Goal: Task Accomplishment & Management: Manage account settings

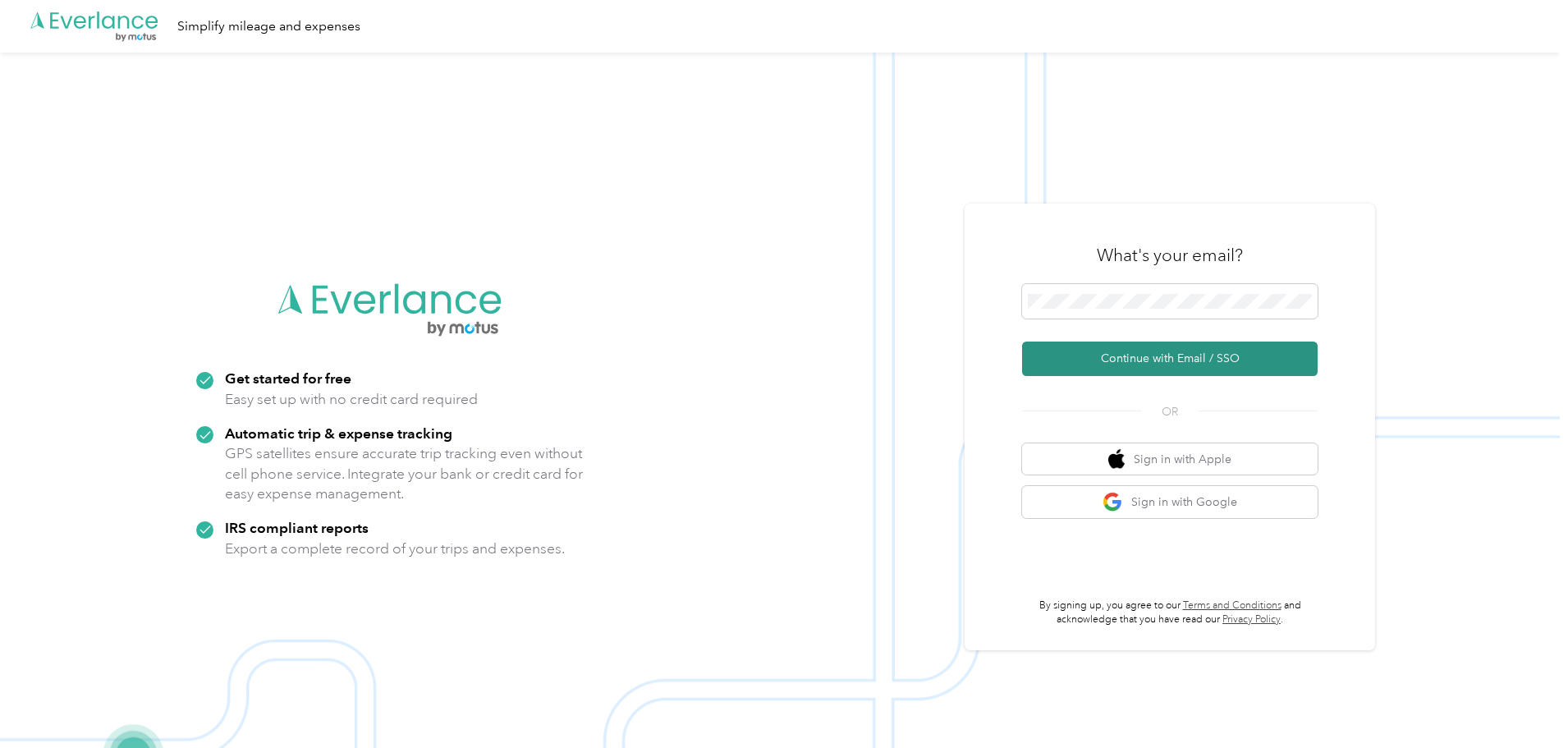
click at [1139, 356] on button "Continue with Email / SSO" at bounding box center [1169, 358] width 295 height 35
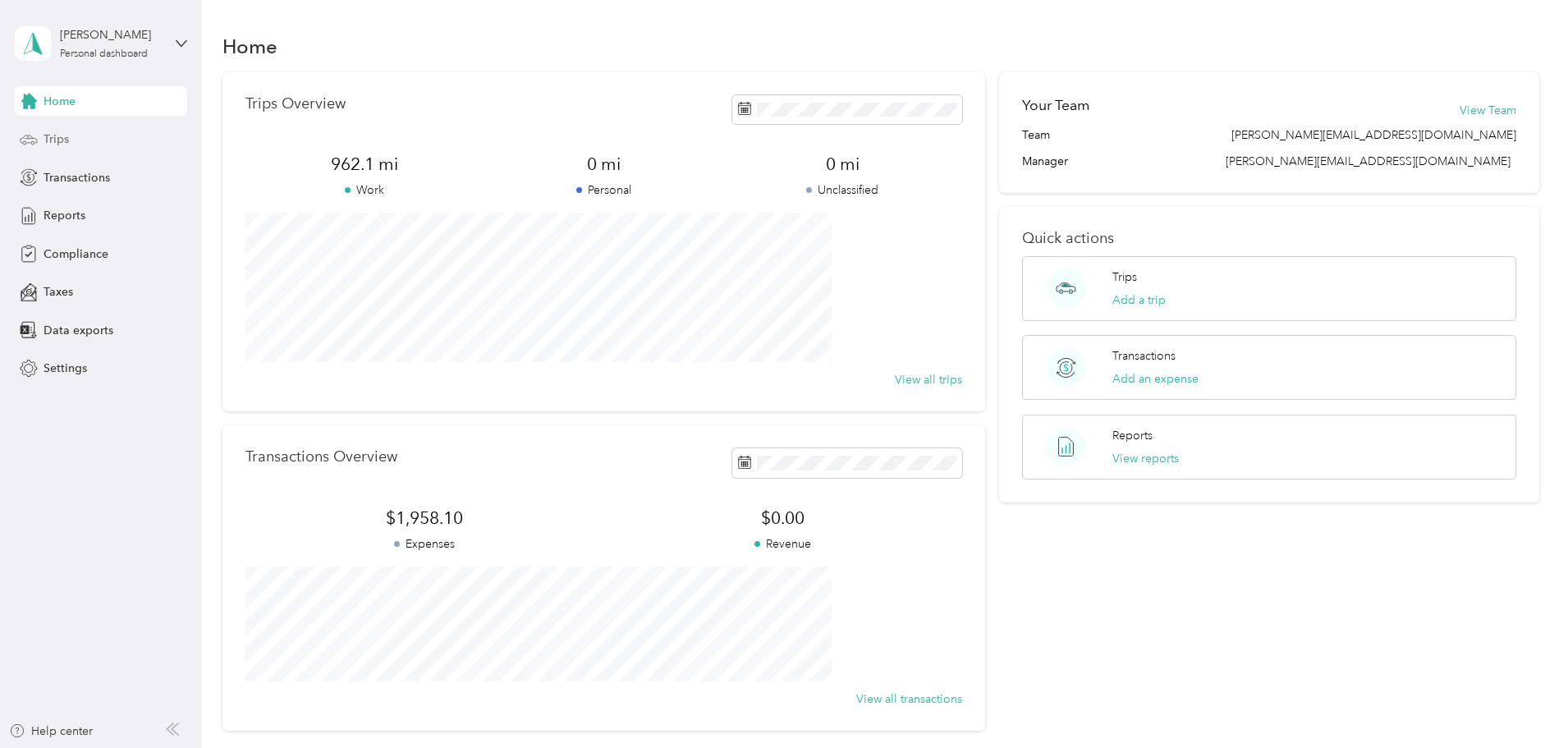
click at [59, 139] on span "Trips" at bounding box center [55, 139] width 25 height 17
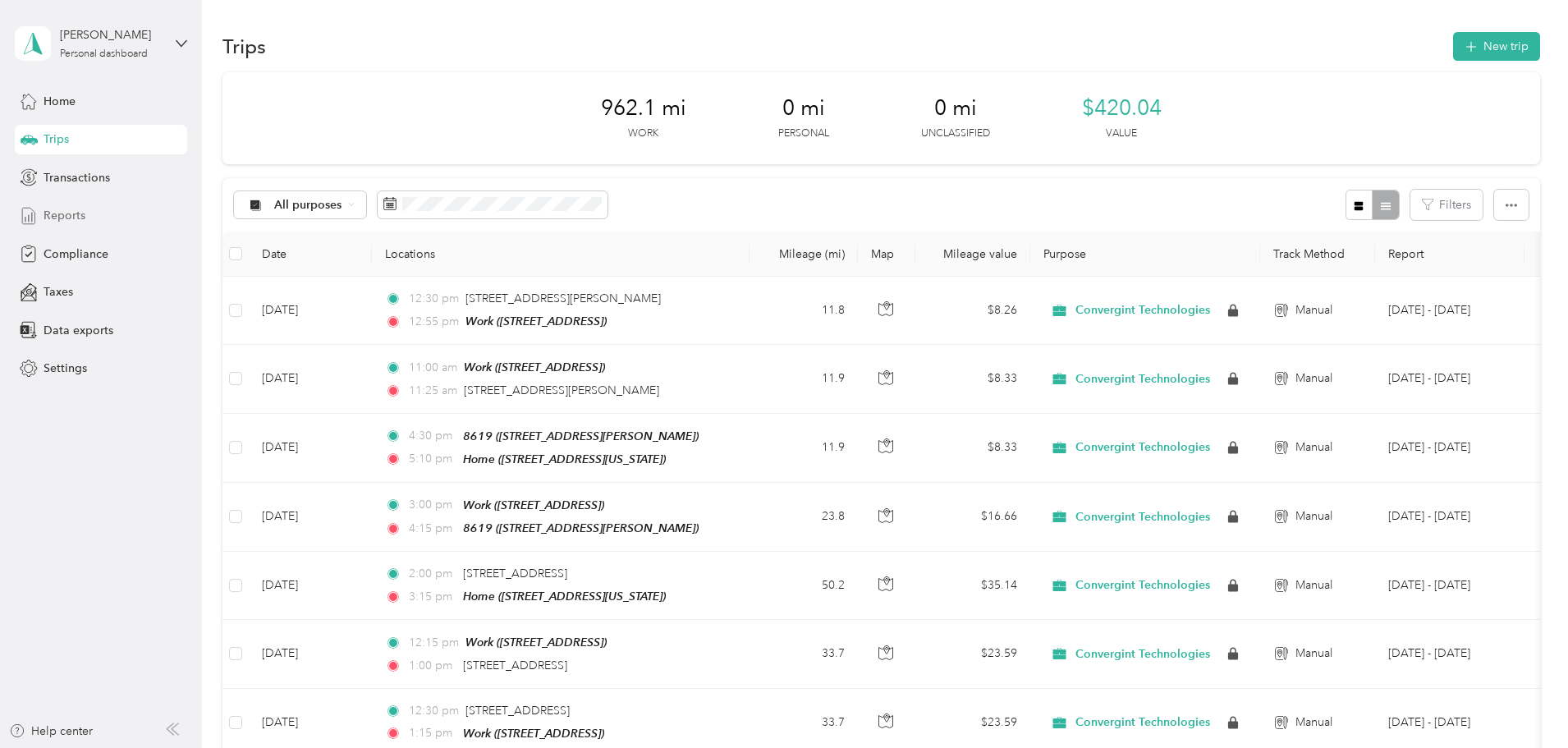
click at [67, 209] on span "Reports" at bounding box center [64, 215] width 42 height 17
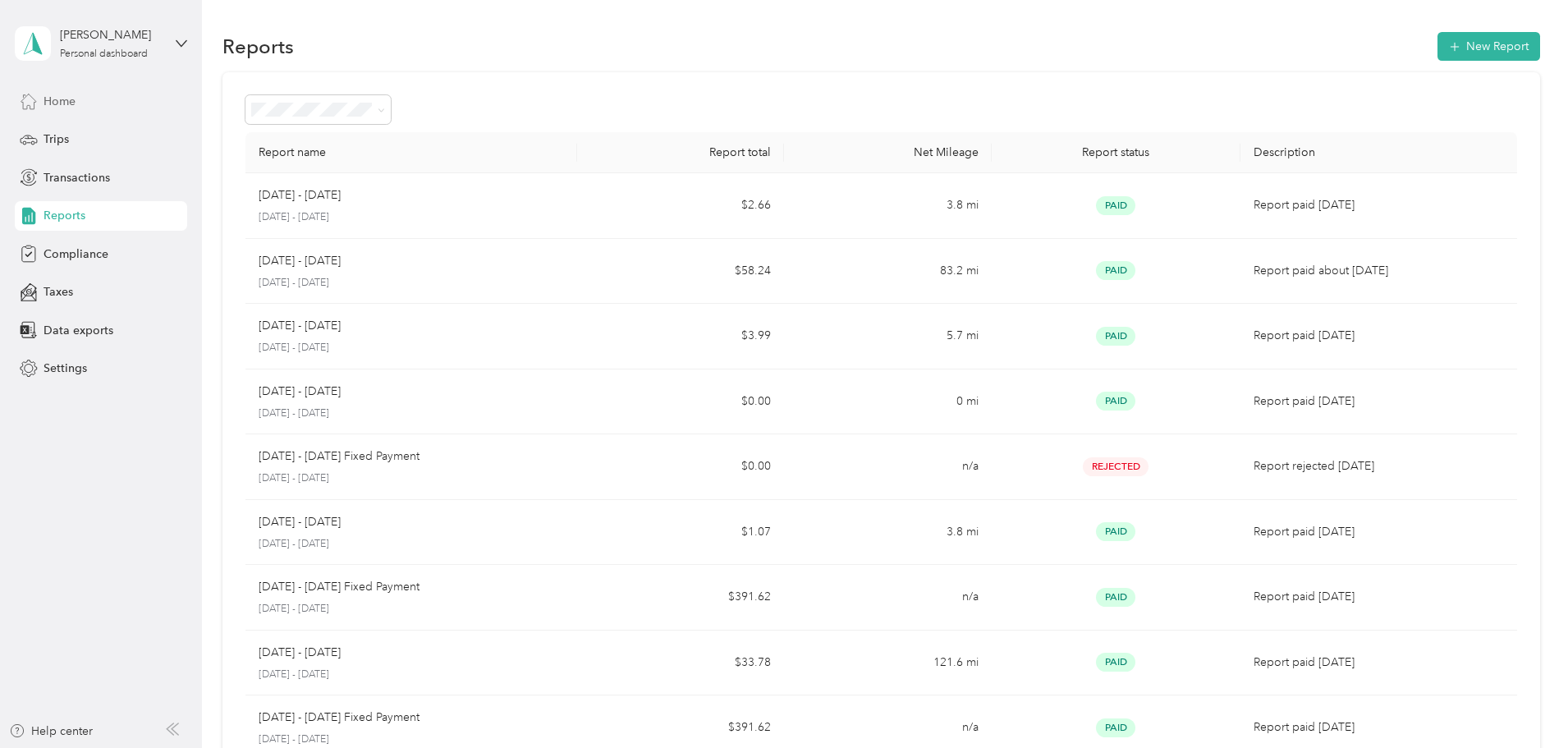
click at [52, 97] on span "Home" at bounding box center [59, 101] width 32 height 17
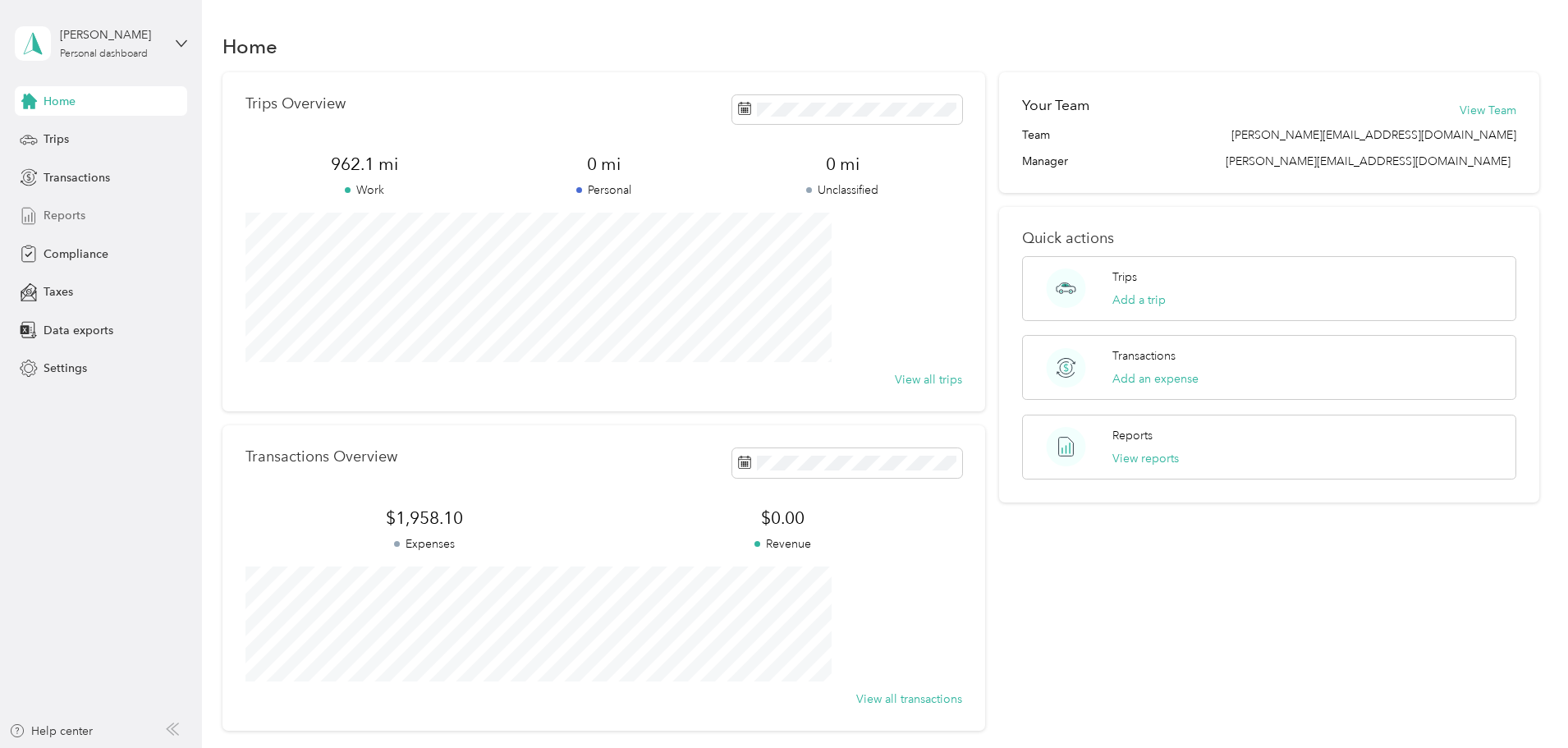
click at [65, 216] on span "Reports" at bounding box center [64, 215] width 42 height 17
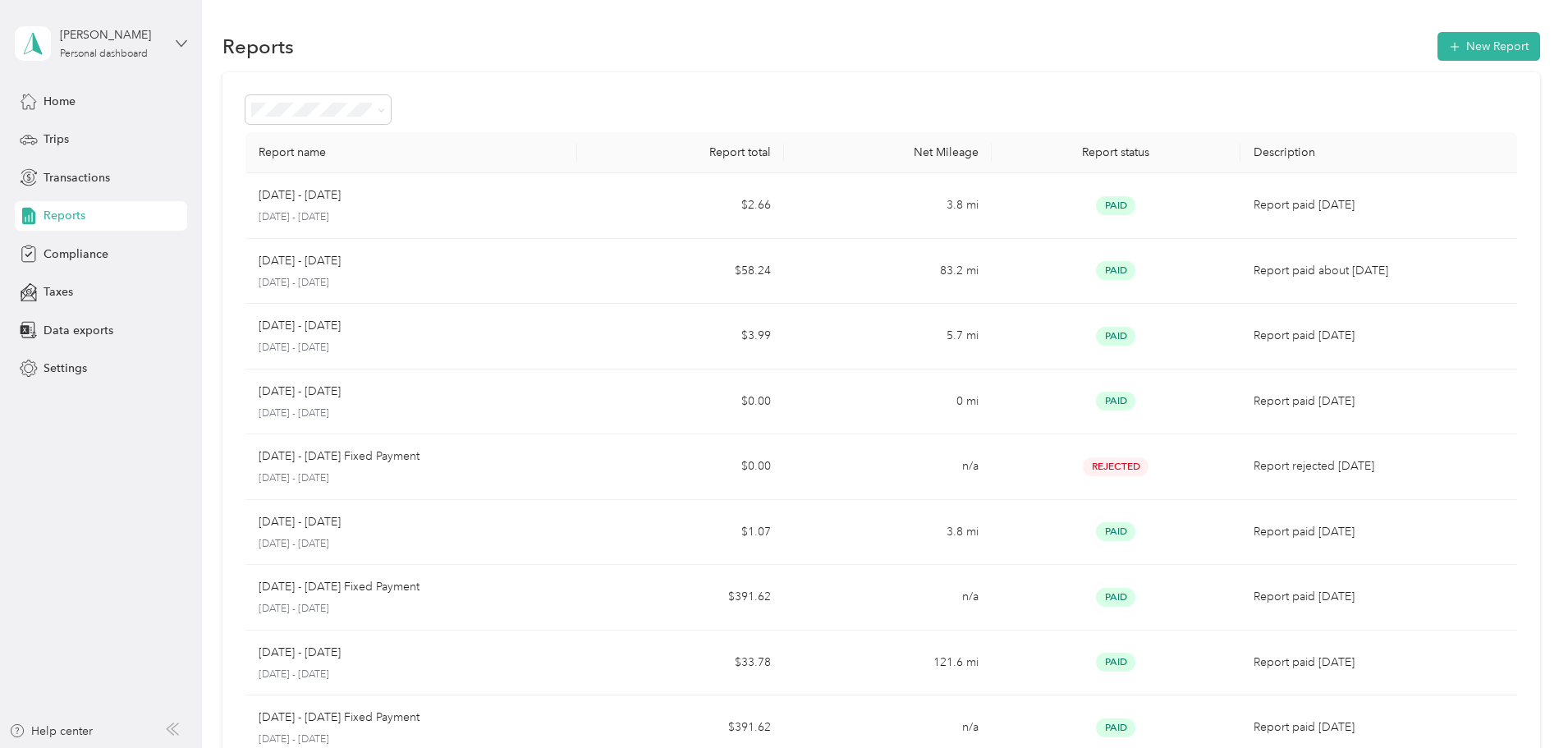
click at [178, 40] on icon at bounding box center [181, 43] width 9 height 6
click at [99, 506] on aside "Frank Willer Personal dashboard Home Trips Transactions Reports Compliance Taxe…" at bounding box center [101, 374] width 202 height 748
click at [70, 243] on div "Compliance" at bounding box center [101, 253] width 172 height 29
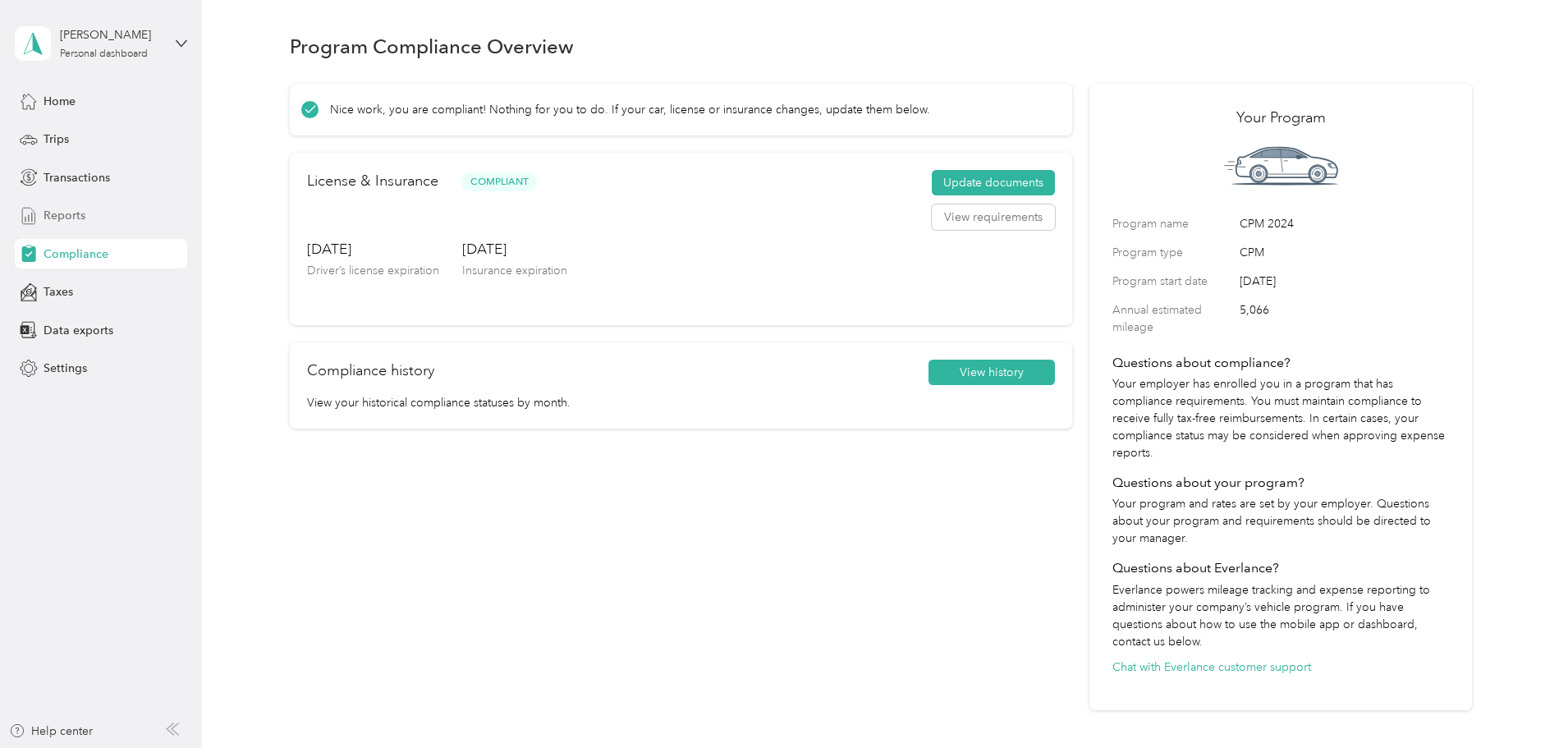
click at [68, 212] on span "Reports" at bounding box center [64, 215] width 42 height 17
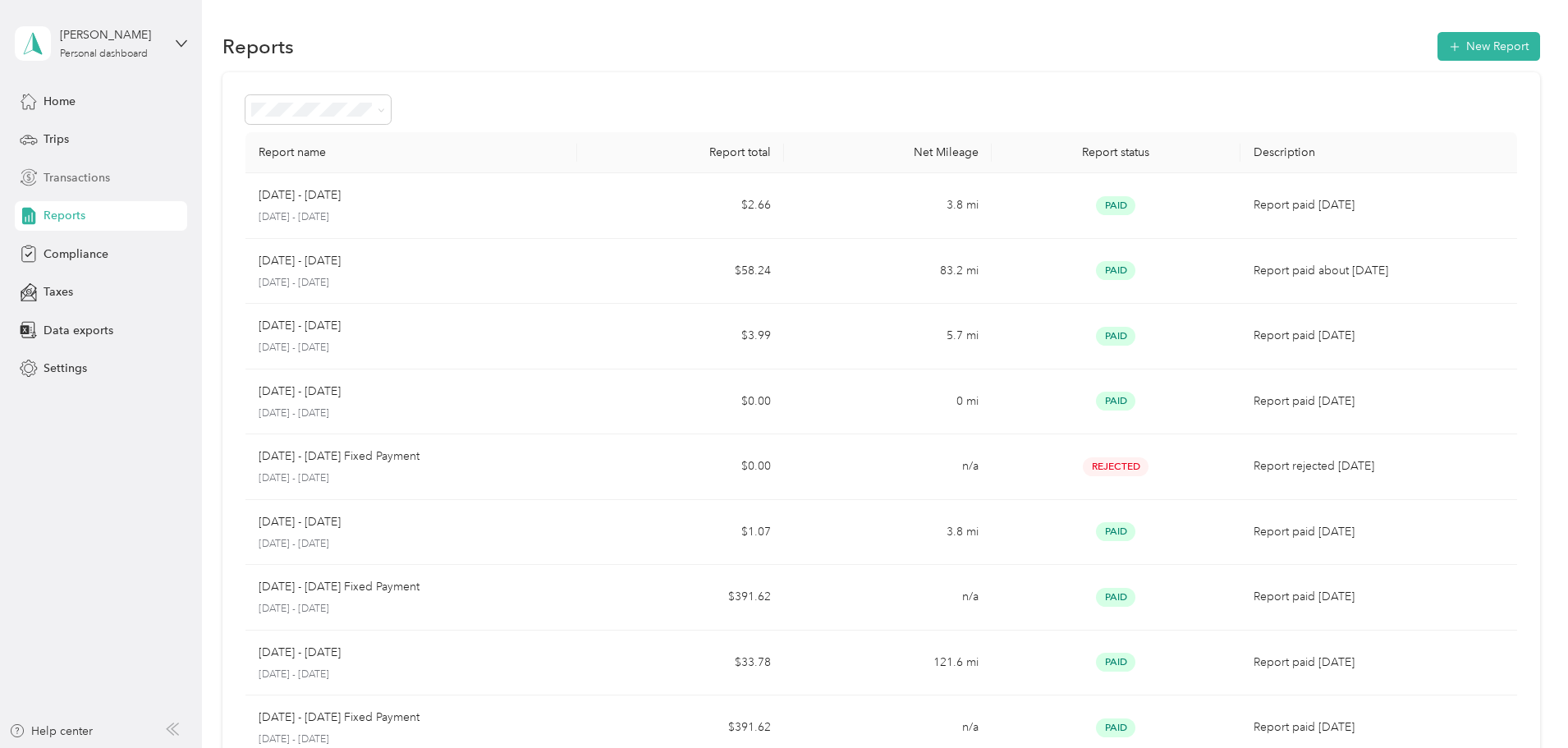
click at [64, 176] on span "Transactions" at bounding box center [76, 178] width 67 height 17
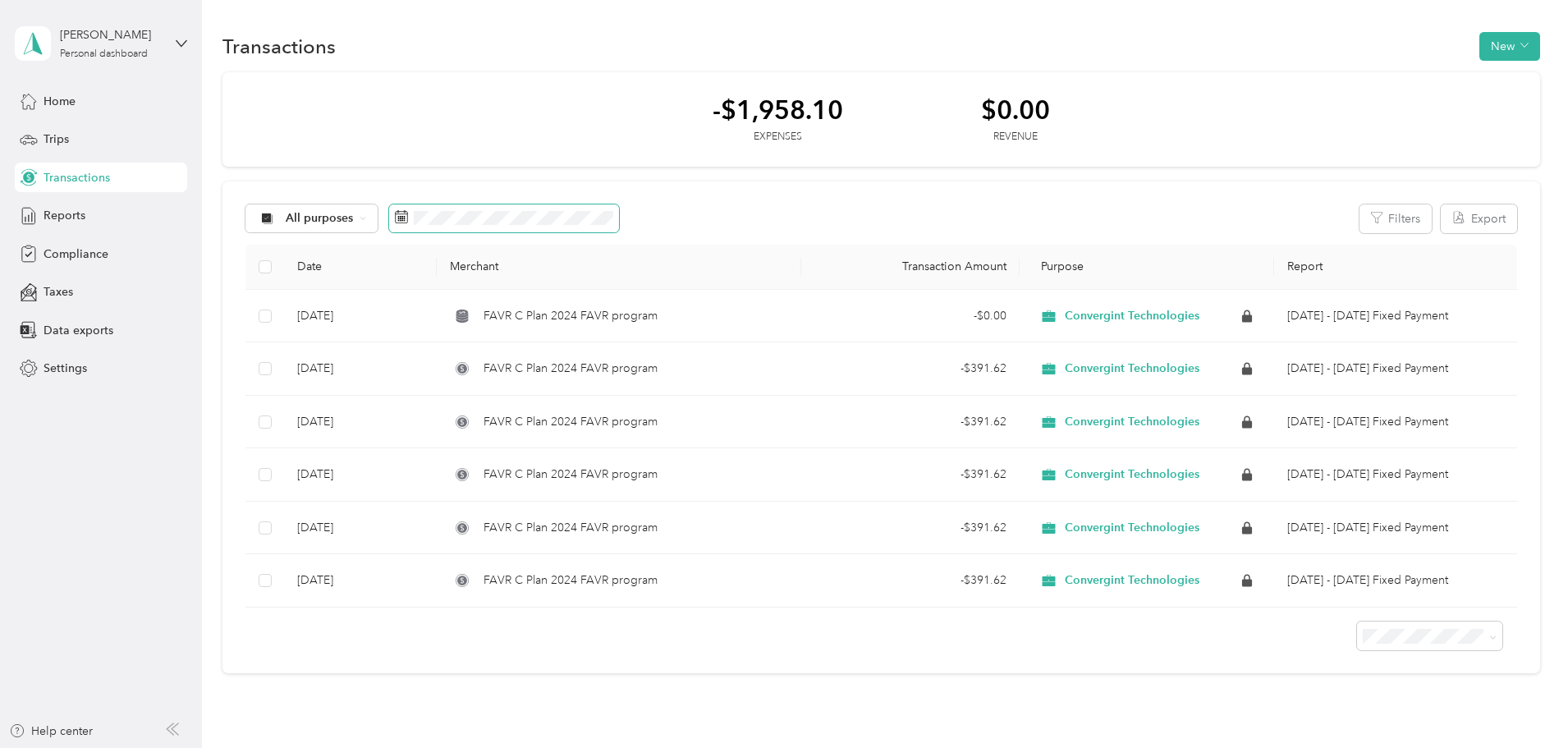
click at [408, 216] on icon at bounding box center [401, 217] width 13 height 13
click at [1480, 42] on button "New" at bounding box center [1510, 46] width 61 height 29
click at [1494, 121] on div "-$1,958.10 Expenses $0.00 Revenue All purposes Filters Export Date Merchant Tra…" at bounding box center [882, 373] width 1318 height 601
click at [379, 218] on div "All purposes" at bounding box center [311, 218] width 133 height 28
click at [478, 304] on span "Convergint Technologies" at bounding box center [463, 305] width 134 height 17
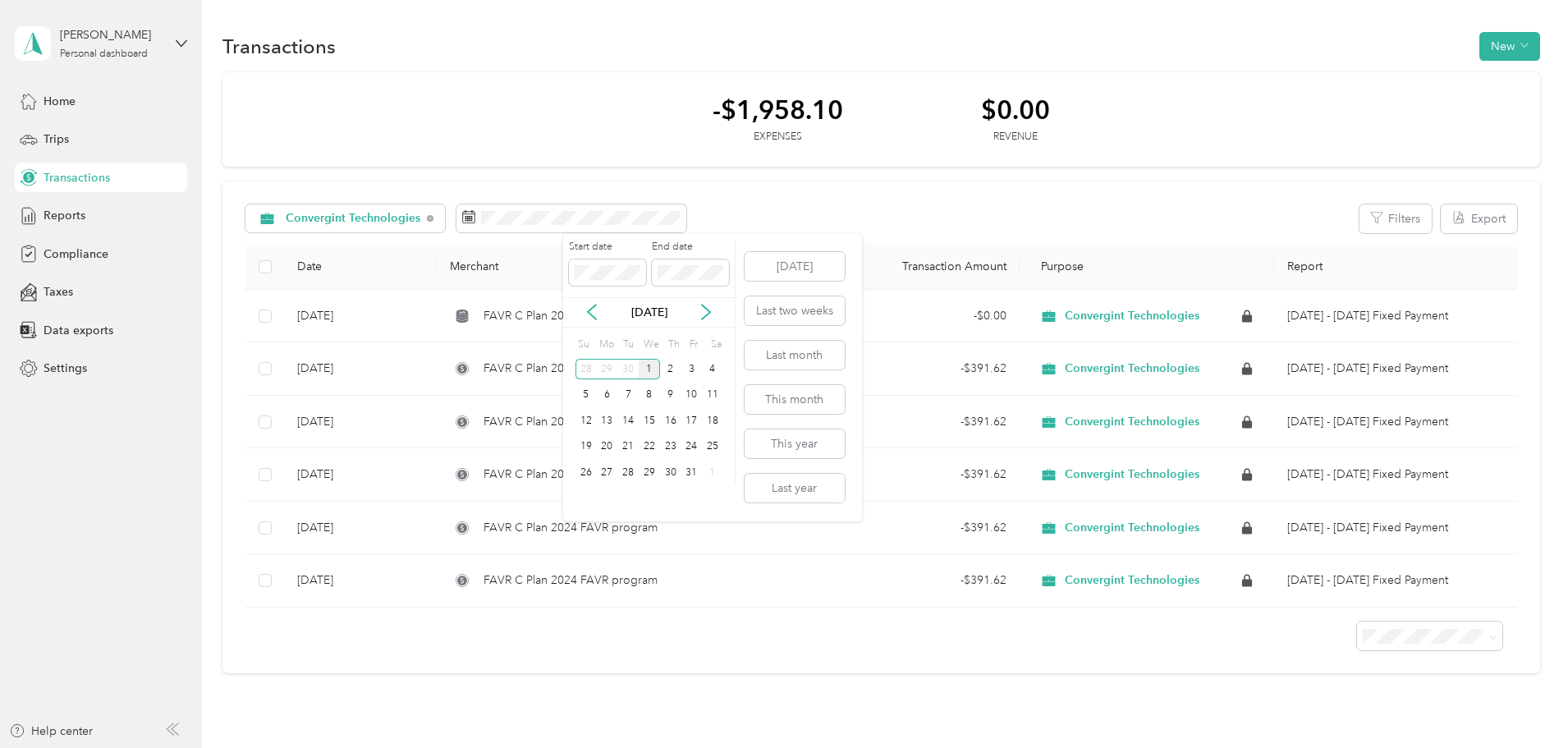
click at [650, 367] on div "1" at bounding box center [650, 369] width 22 height 21
click at [784, 261] on button "Today" at bounding box center [794, 266] width 101 height 29
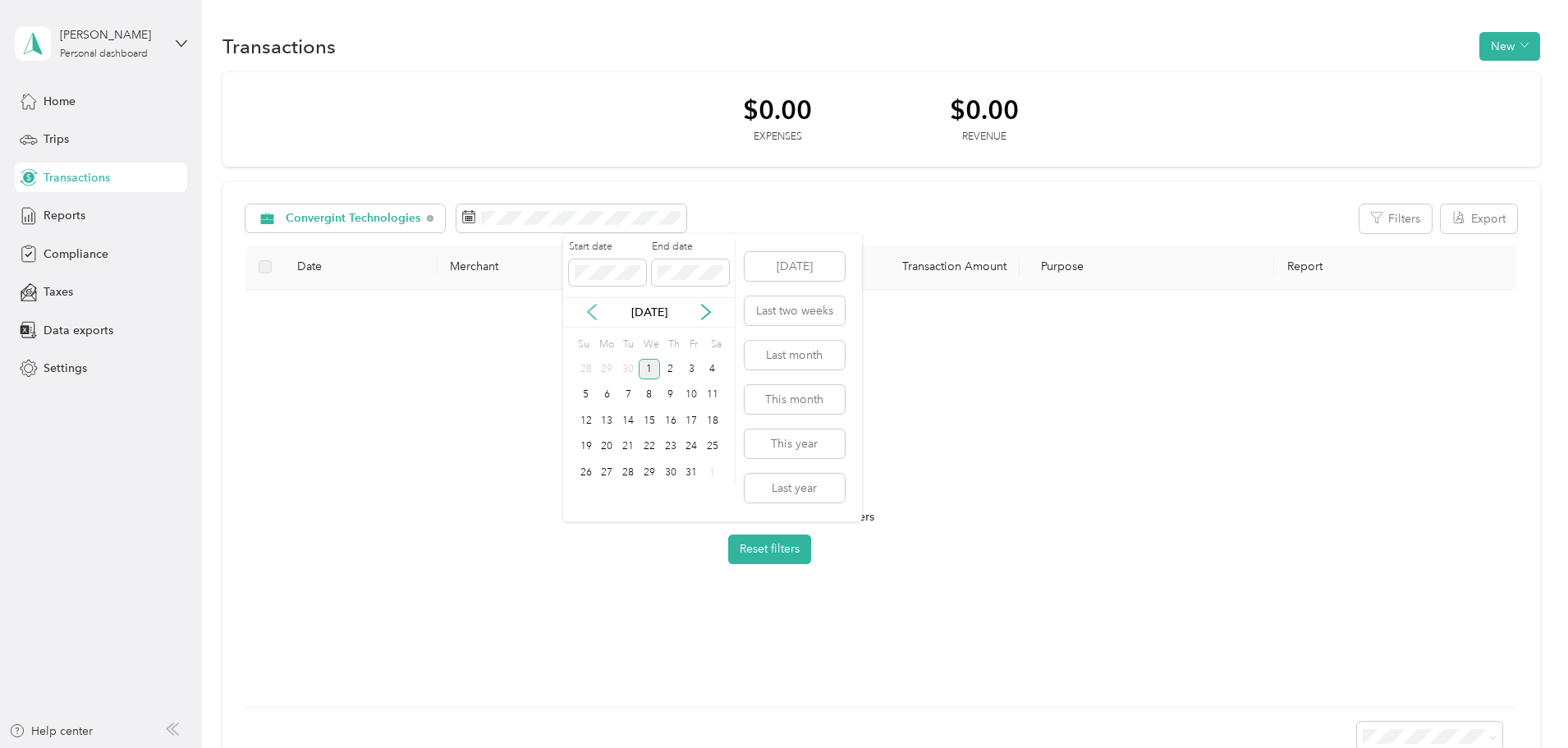
click at [591, 305] on icon at bounding box center [591, 311] width 16 height 16
click at [608, 369] on div "1" at bounding box center [607, 369] width 22 height 21
click at [626, 471] on div "30" at bounding box center [628, 473] width 22 height 21
click at [1275, 262] on th "Report" at bounding box center [1396, 267] width 243 height 45
click at [56, 132] on span "Trips" at bounding box center [55, 139] width 25 height 17
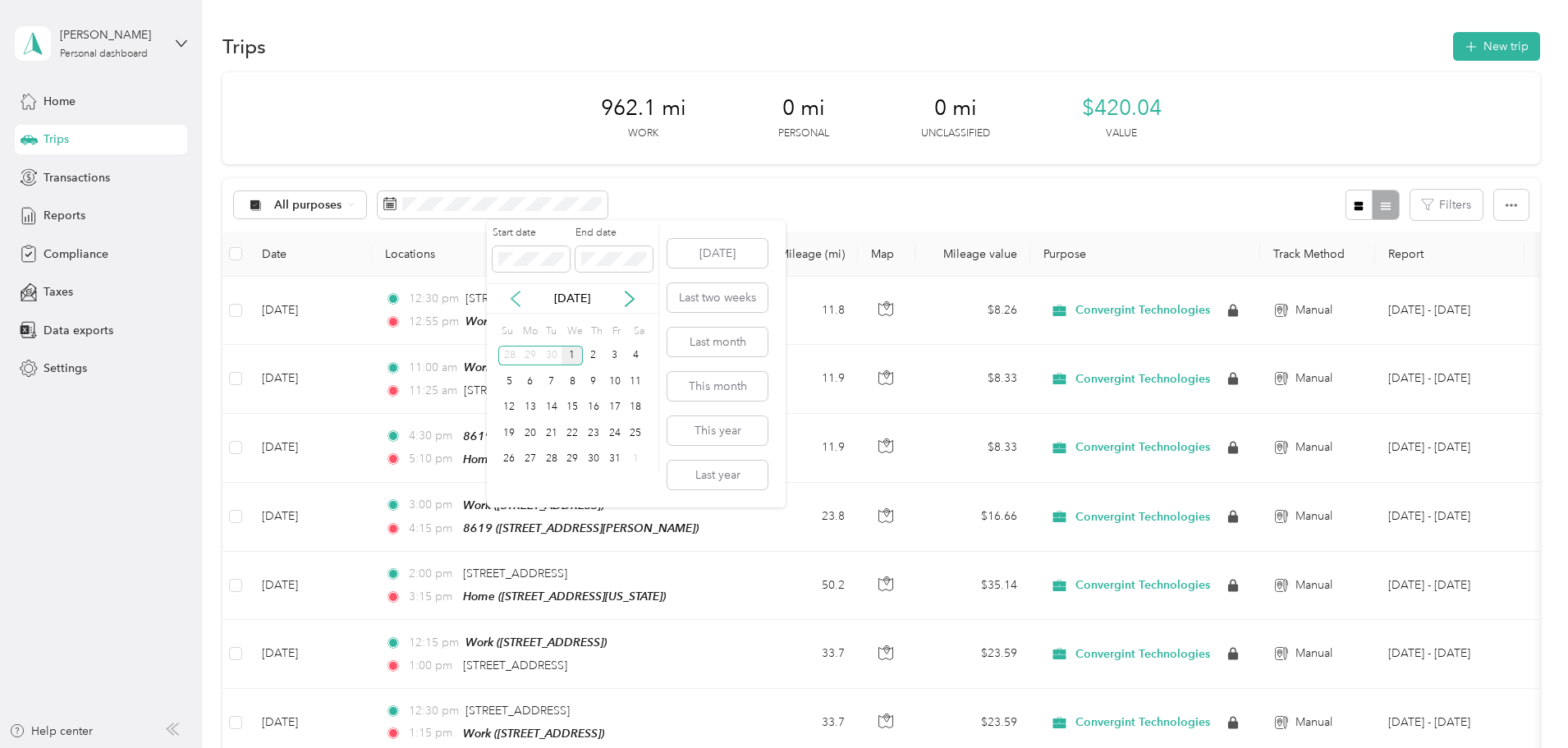
click at [512, 297] on icon at bounding box center [515, 299] width 8 height 15
click at [532, 352] on div "1" at bounding box center [530, 356] width 22 height 21
click at [553, 461] on div "30" at bounding box center [552, 460] width 22 height 21
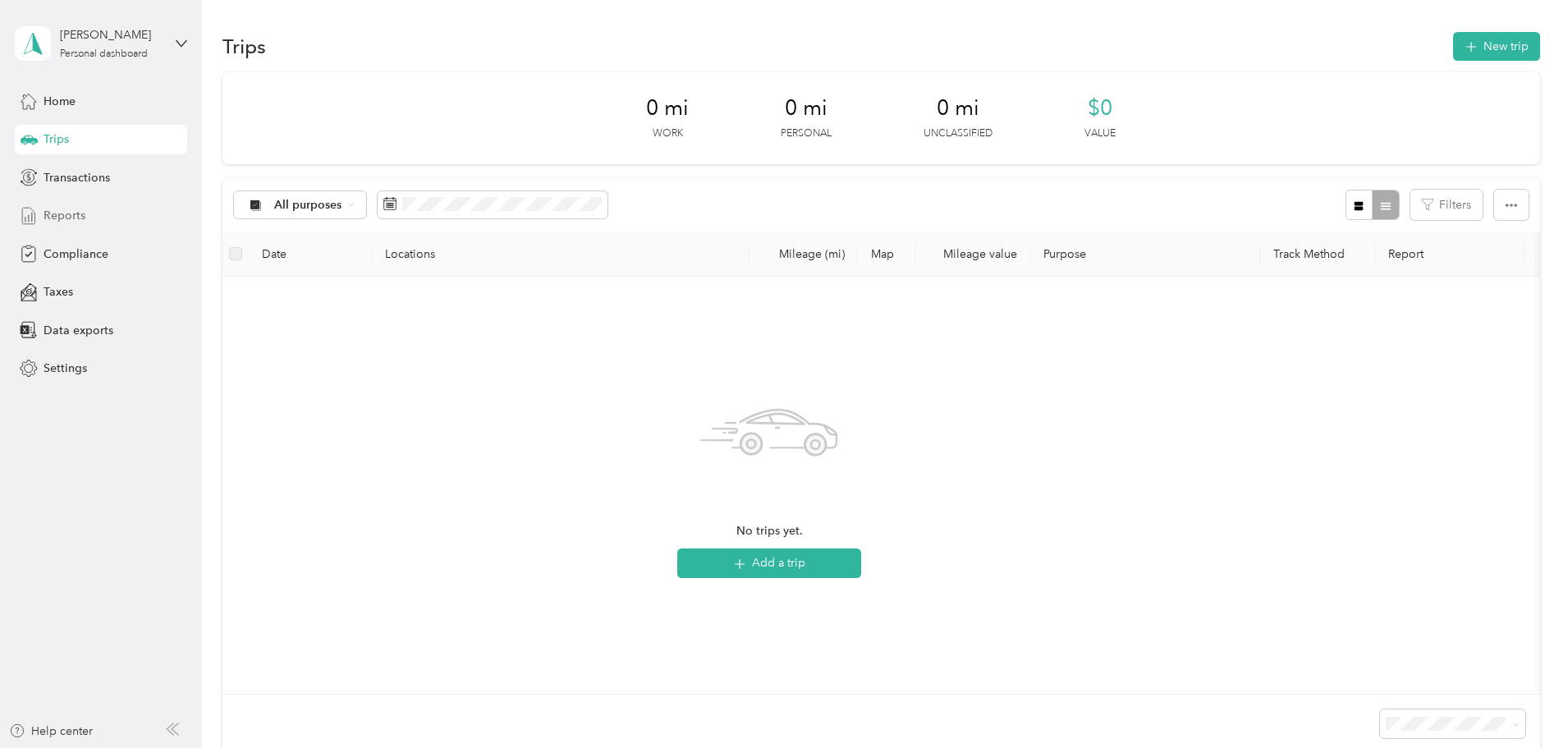
click at [78, 210] on span "Reports" at bounding box center [64, 215] width 42 height 17
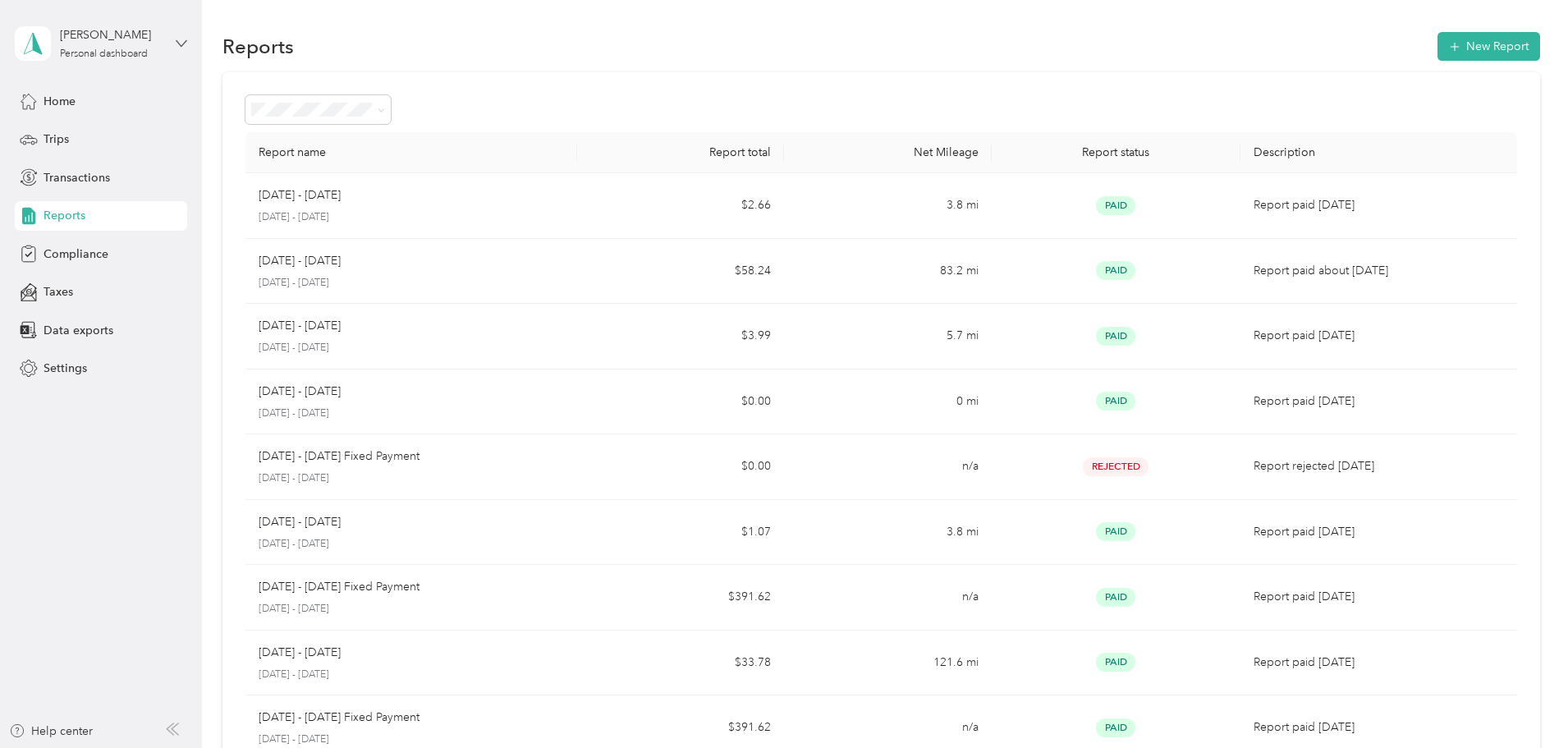
click at [180, 38] on icon at bounding box center [181, 43] width 11 height 11
click at [252, 406] on div "Report name Report total Net Mileage Report status Description Aug 1 - 31, 2025…" at bounding box center [882, 484] width 1318 height 823
click at [61, 370] on span "Settings" at bounding box center [65, 368] width 43 height 17
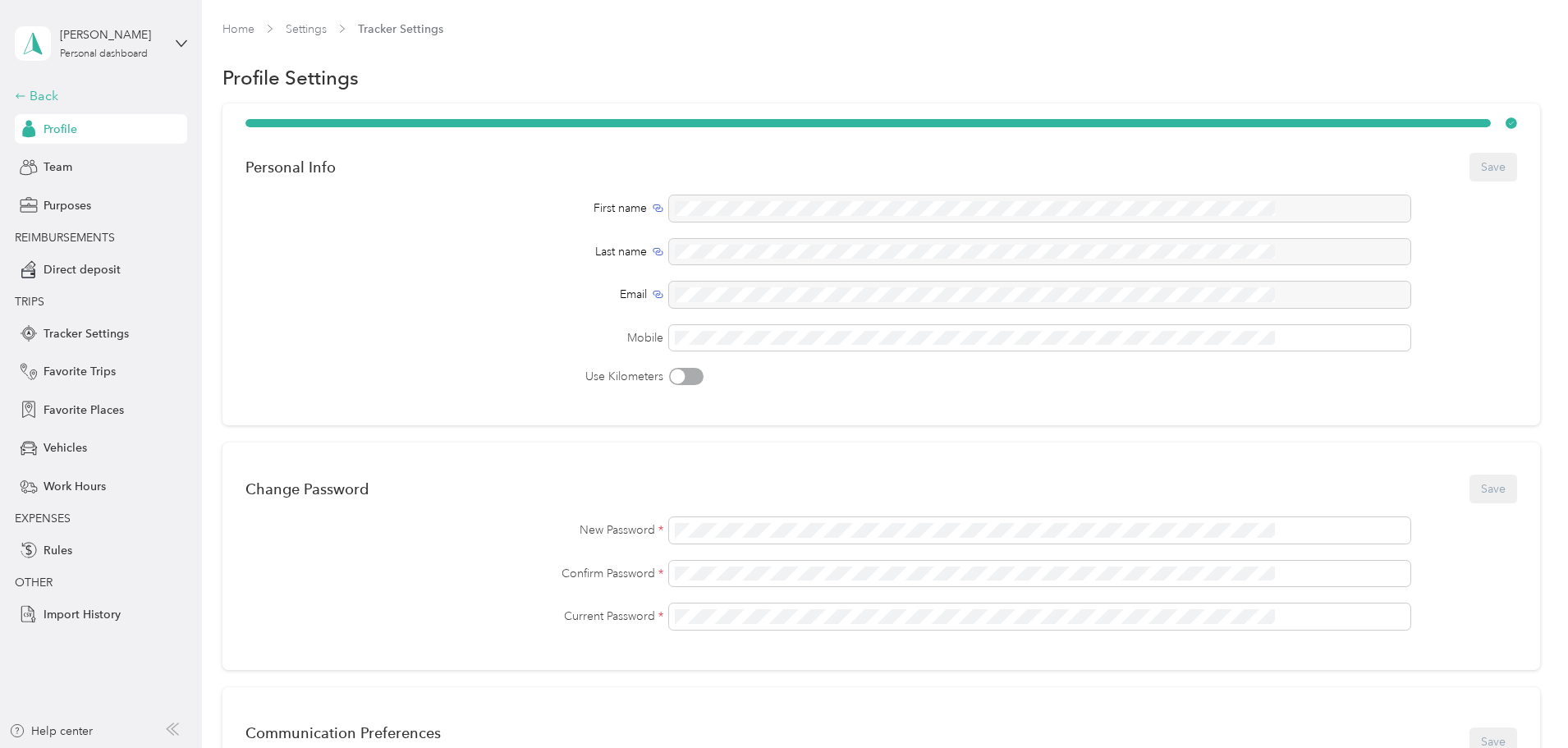
click at [23, 92] on icon at bounding box center [21, 96] width 11 height 11
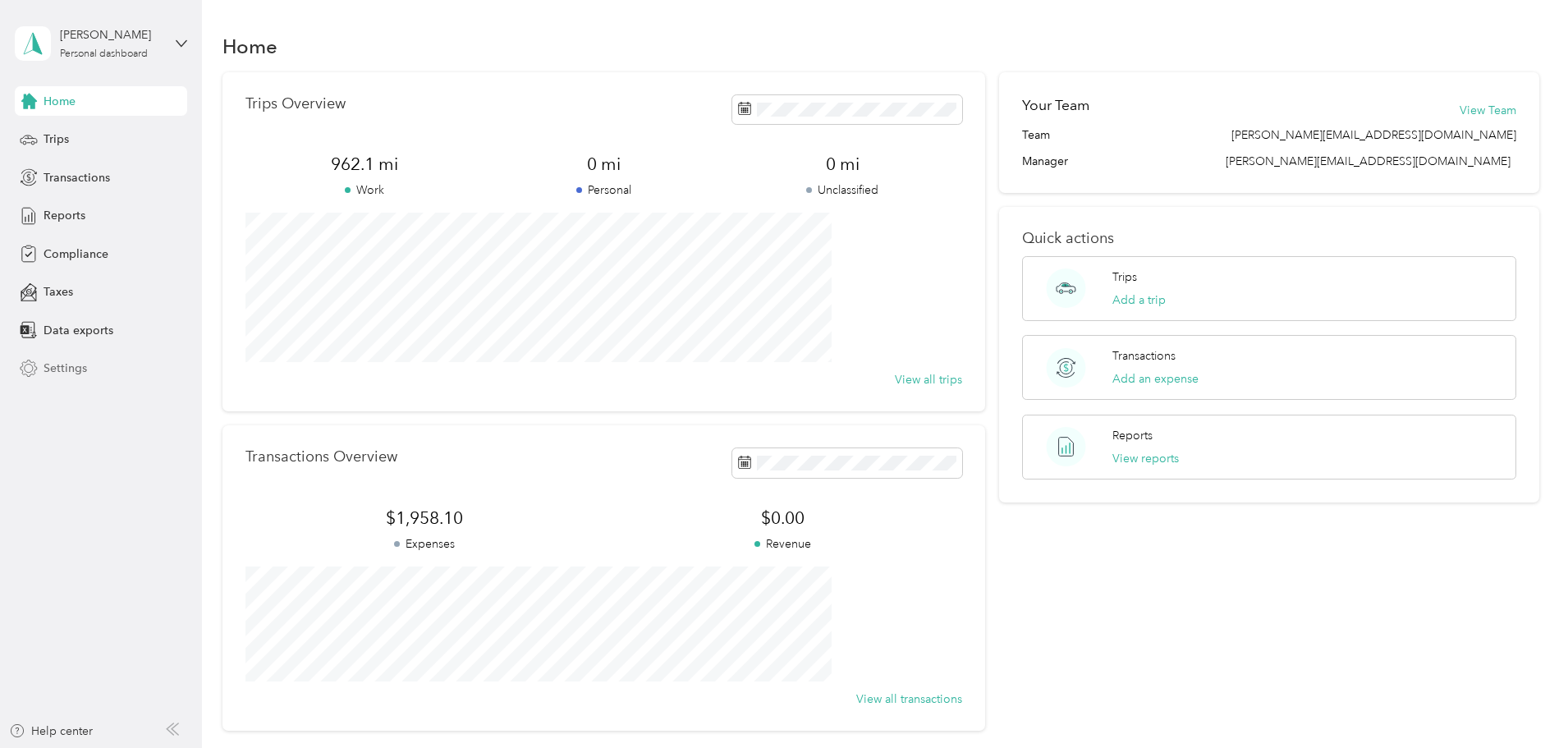
click at [68, 366] on span "Settings" at bounding box center [65, 368] width 43 height 17
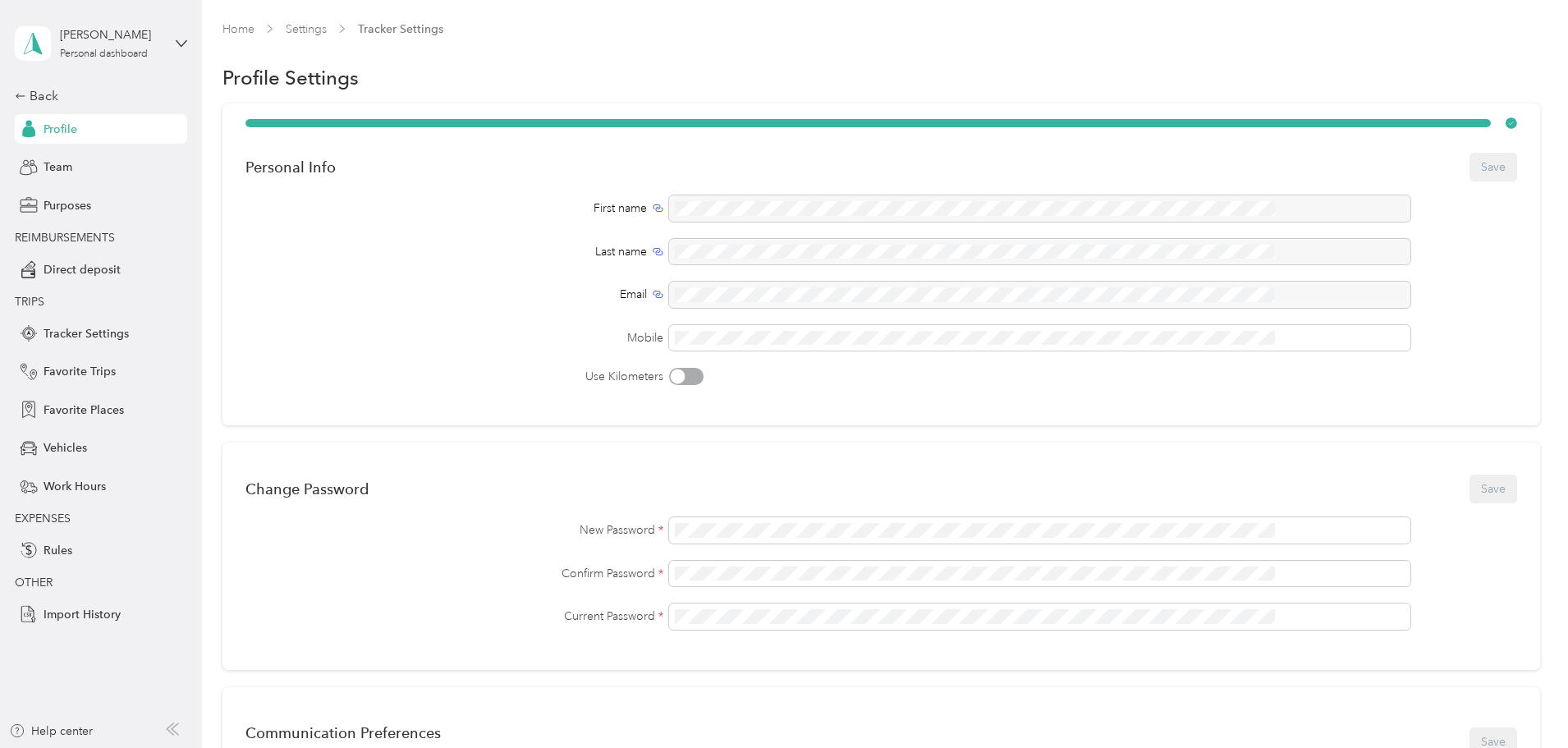
click at [14, 95] on aside "Frank Willer Personal dashboard Back Profile Team Purposes REIMBURSEMENTS Direc…" at bounding box center [101, 374] width 202 height 748
click at [23, 94] on icon at bounding box center [21, 96] width 11 height 11
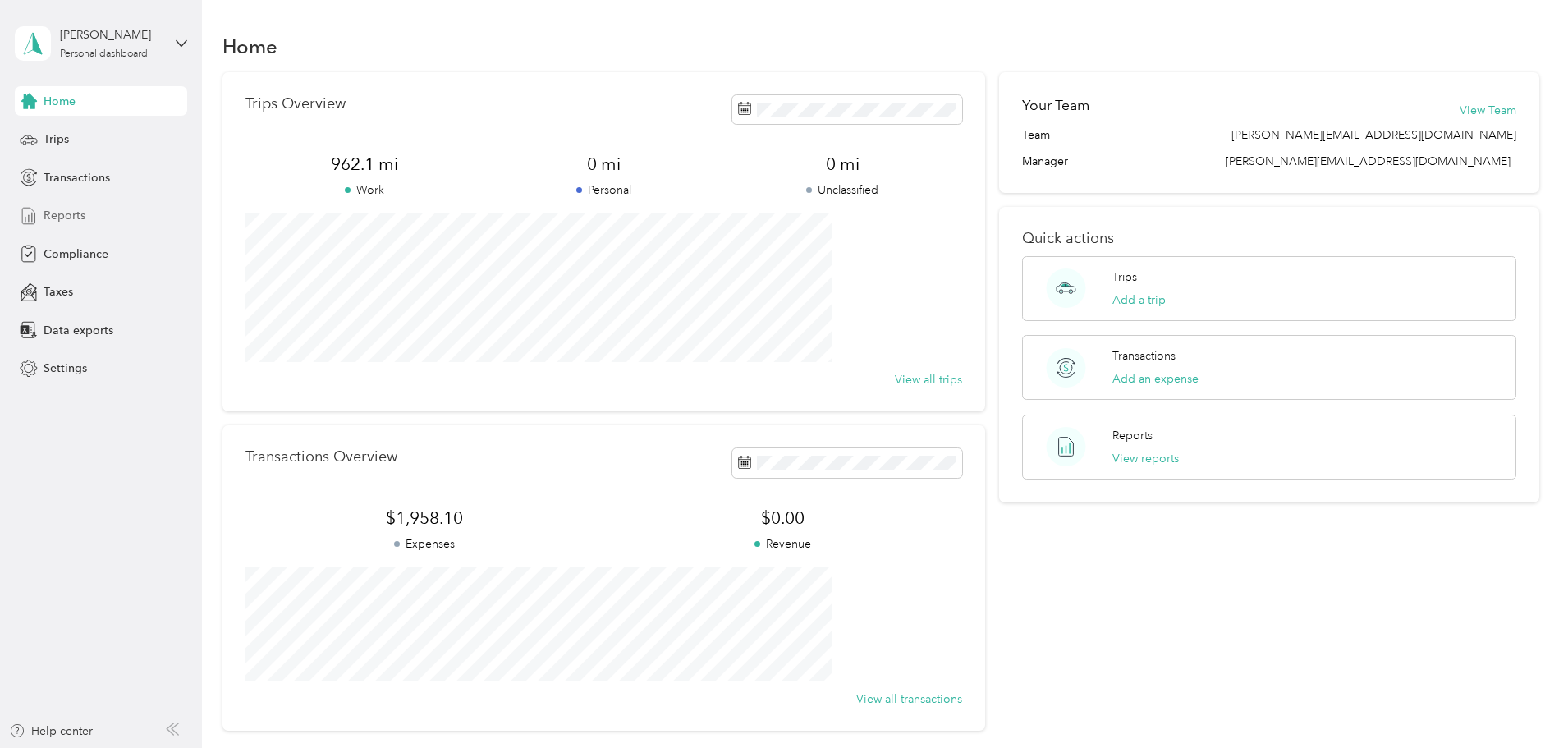
click at [75, 212] on span "Reports" at bounding box center [64, 215] width 42 height 17
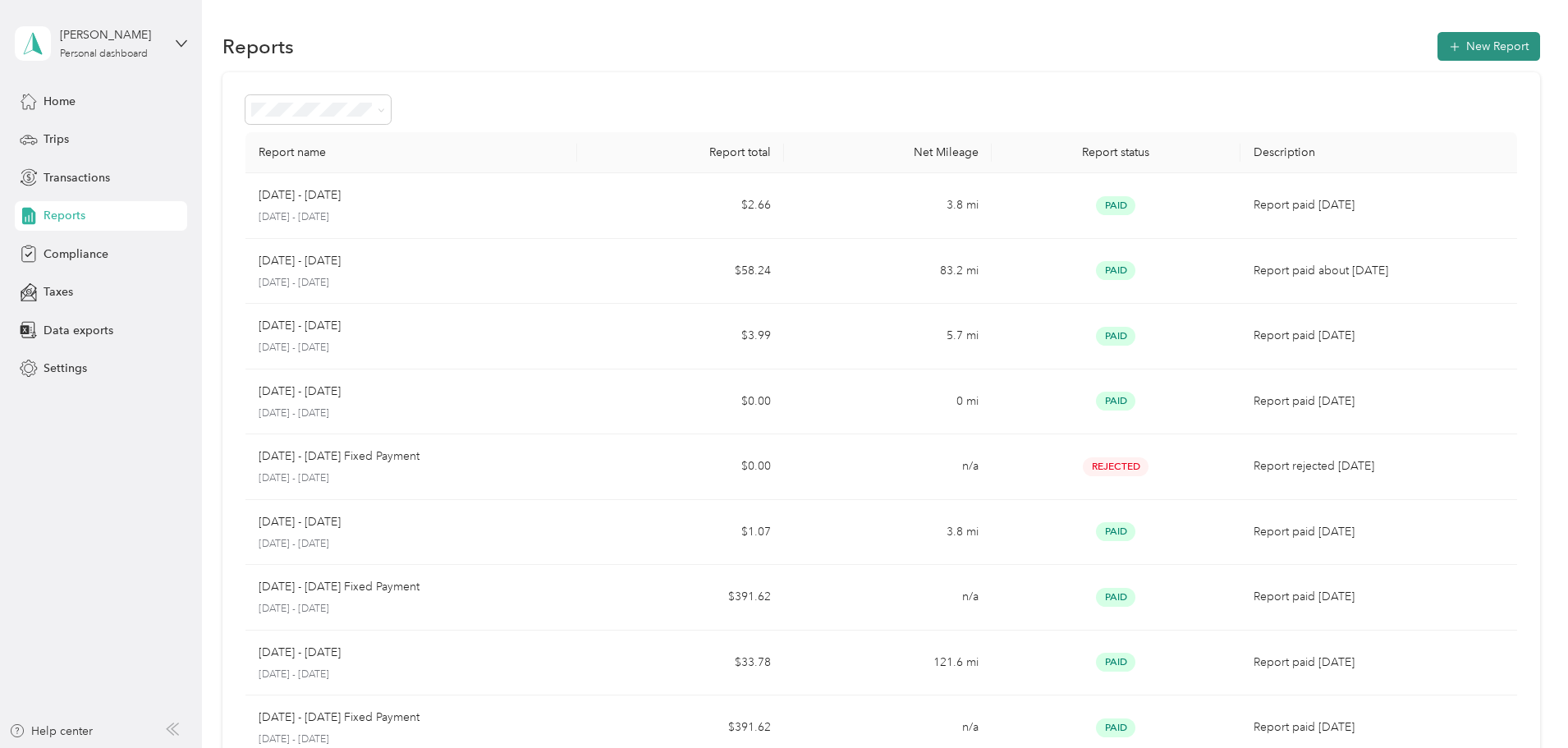
click at [1437, 40] on button "New Report" at bounding box center [1488, 46] width 102 height 29
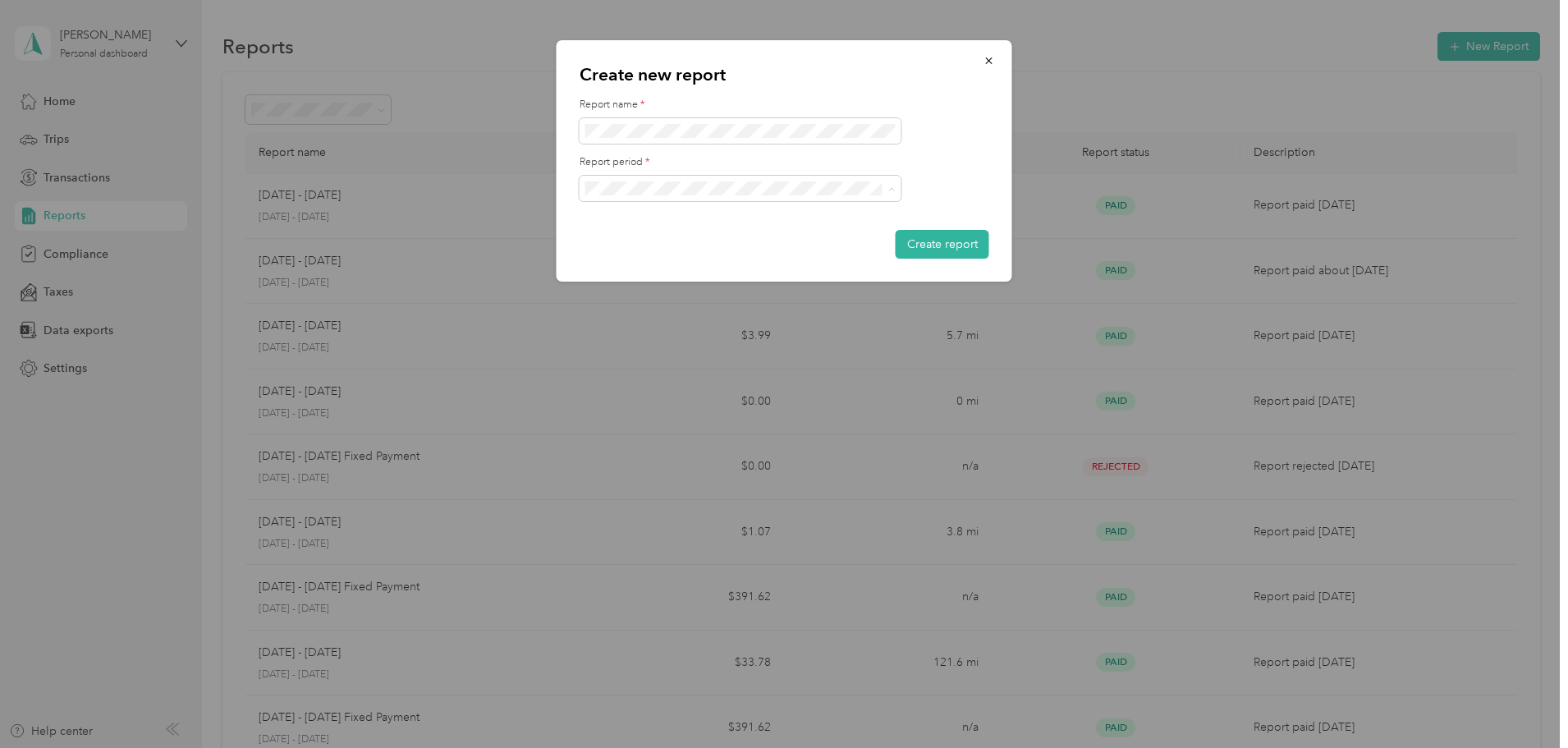
click at [641, 247] on div "Sep 1 - 30, 2025" at bounding box center [741, 245] width 299 height 17
click at [935, 238] on button "Create report" at bounding box center [943, 244] width 94 height 29
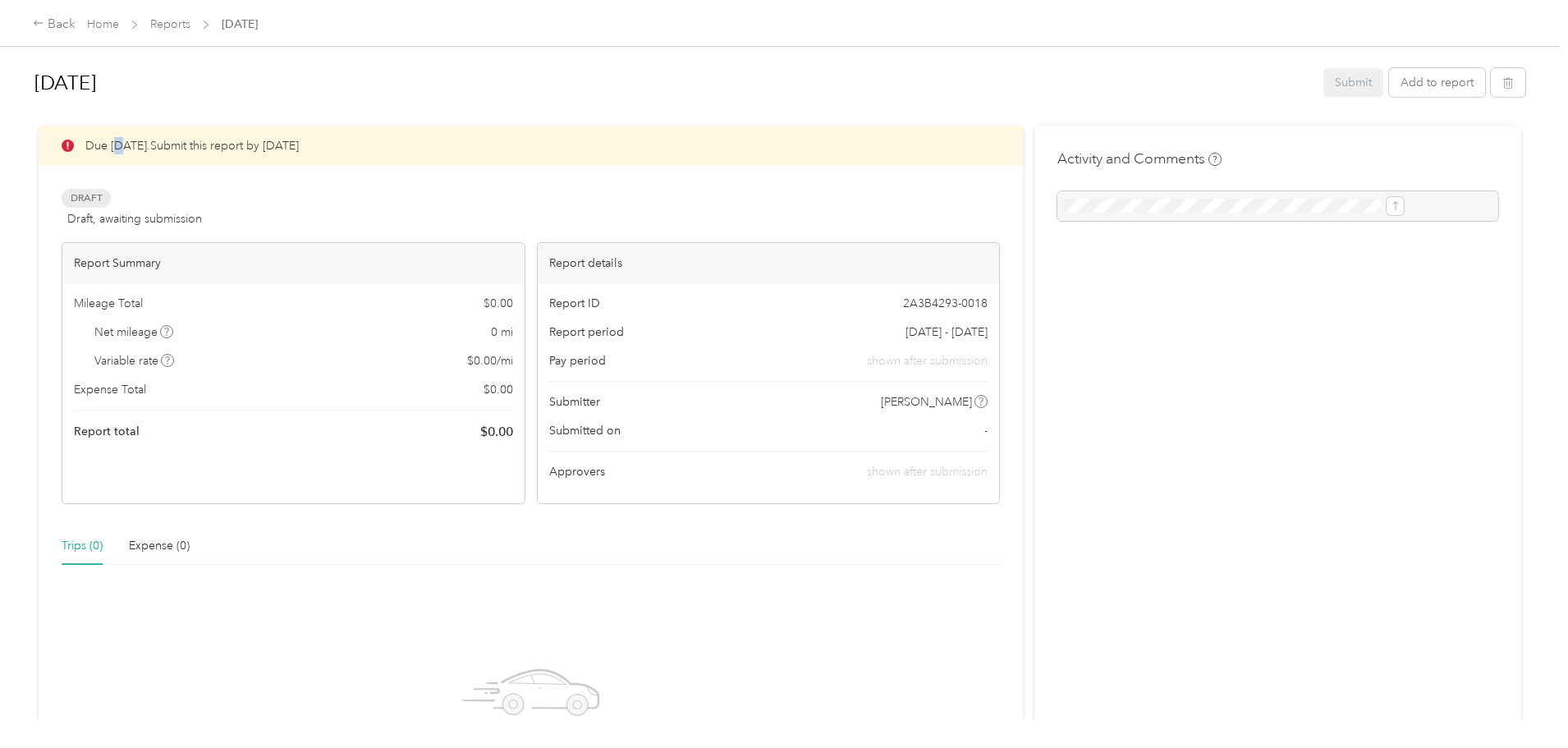
click at [247, 142] on div "Due in 3 days. Submit this report by Oct. 4, 2025" at bounding box center [530, 146] width 984 height 40
click at [111, 199] on span "Draft" at bounding box center [86, 198] width 49 height 19
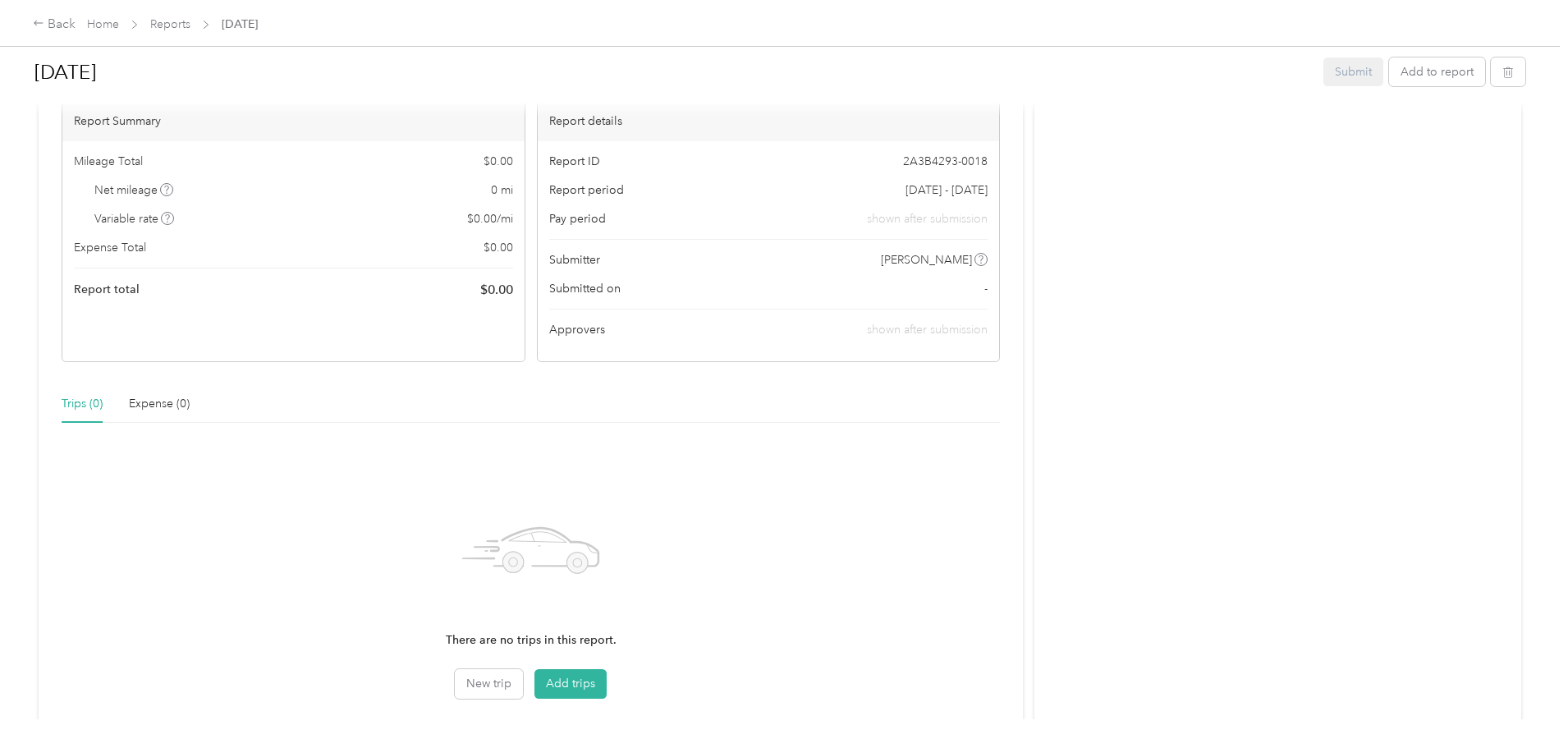
scroll to position [260, 0]
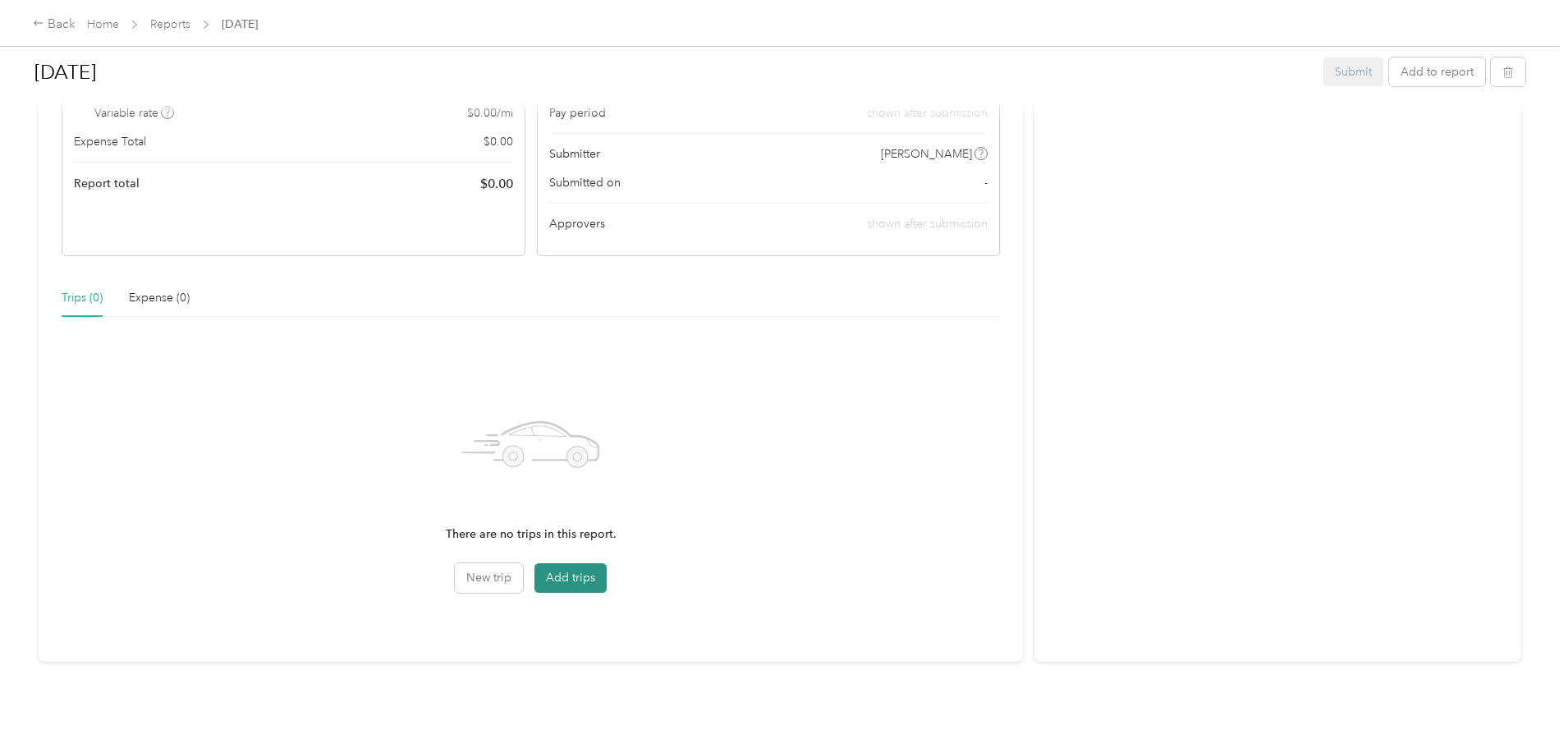
click at [606, 563] on button "Add trips" at bounding box center [571, 577] width 72 height 29
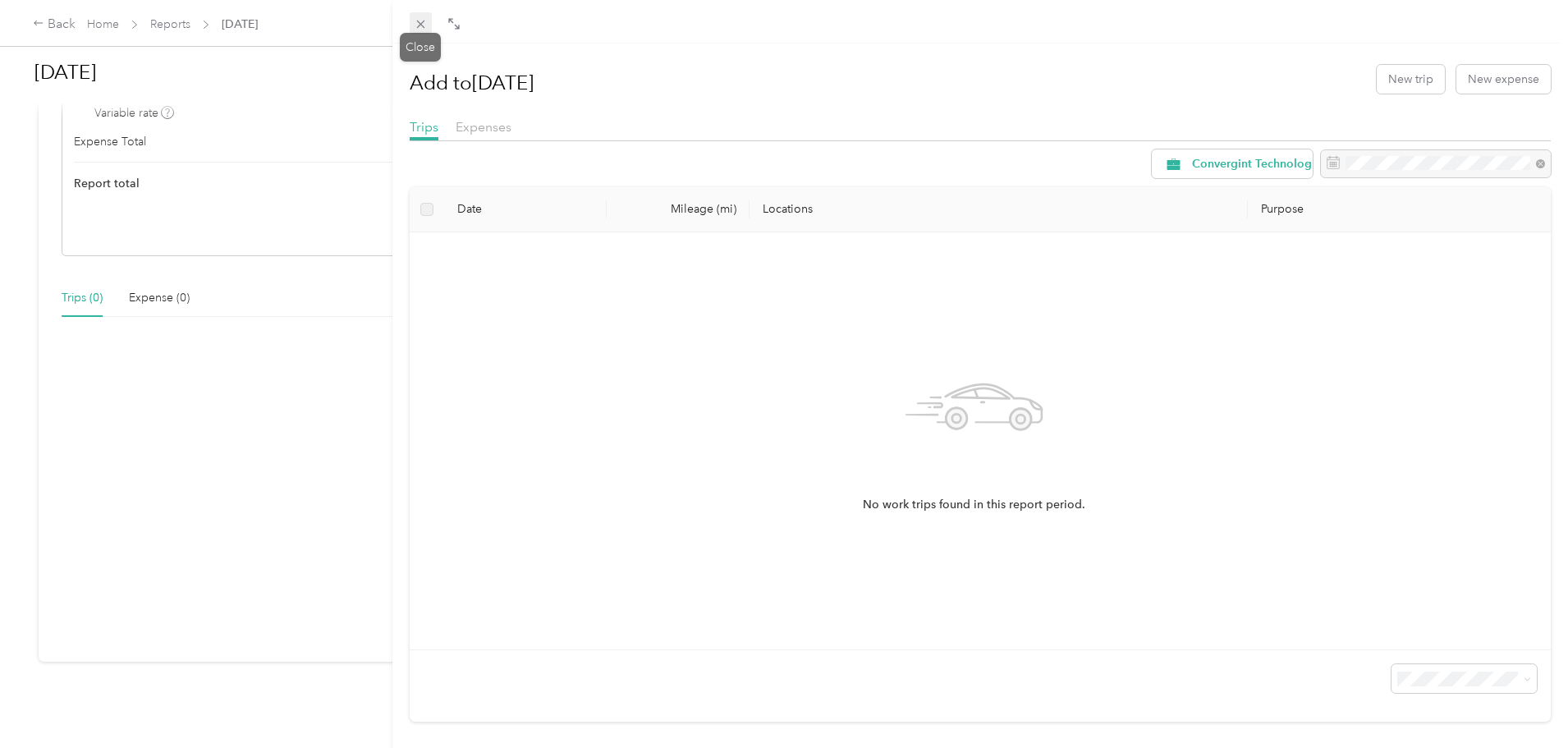
click at [422, 22] on icon at bounding box center [420, 23] width 14 height 14
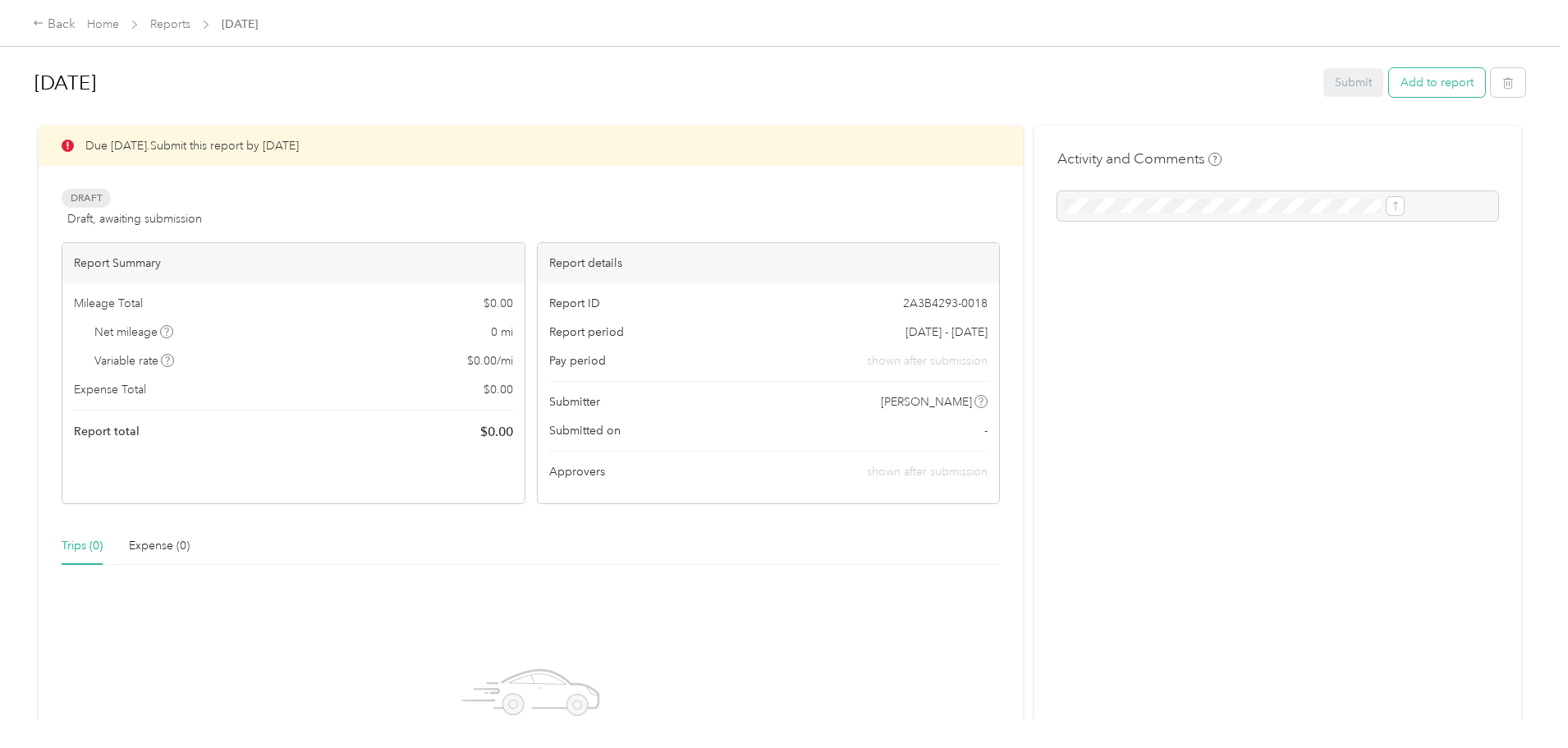
click at [1389, 82] on button "Add to report" at bounding box center [1437, 82] width 96 height 29
